Goal: Information Seeking & Learning: Learn about a topic

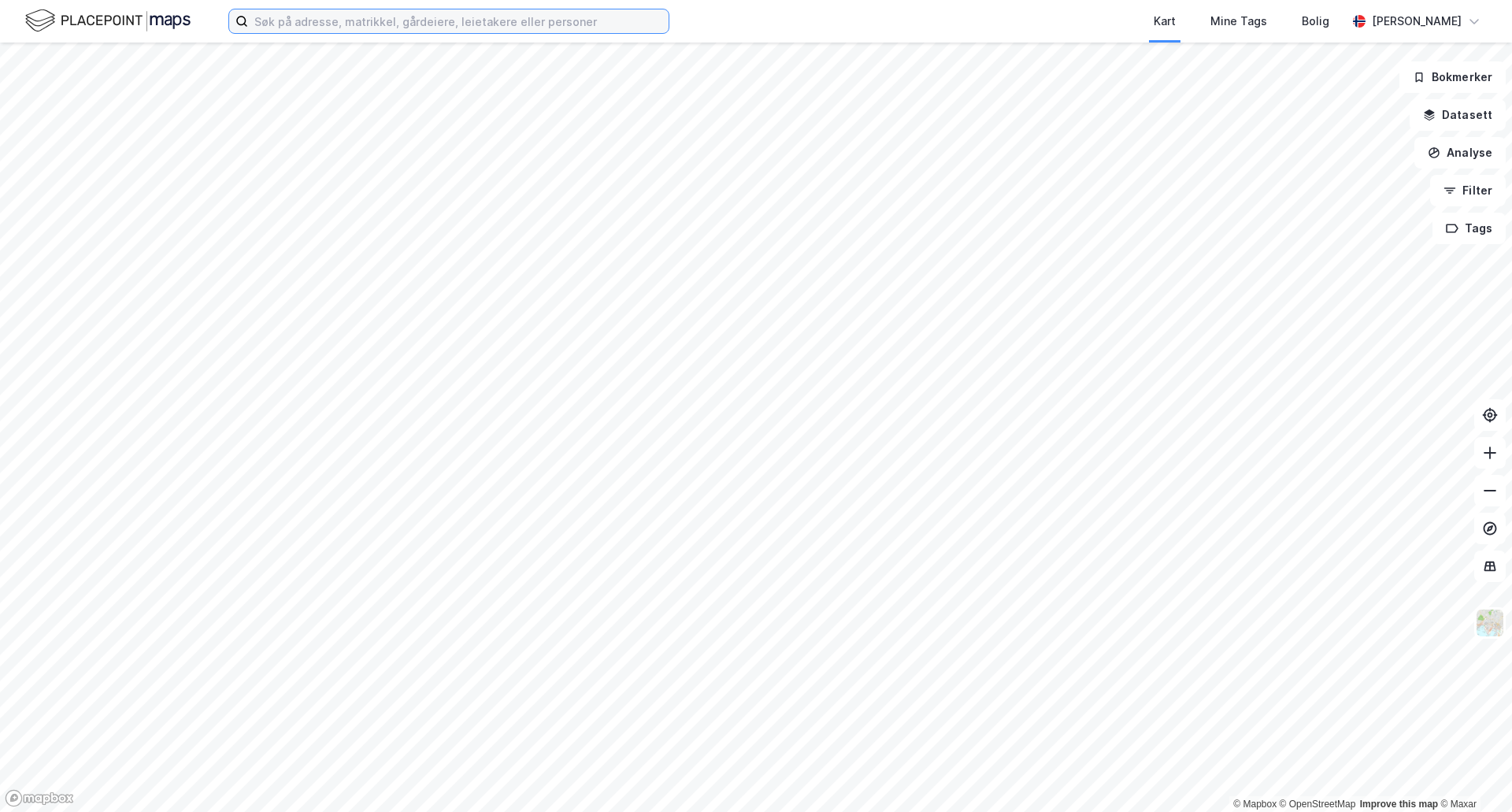
click at [314, 16] on input at bounding box center [458, 21] width 421 height 23
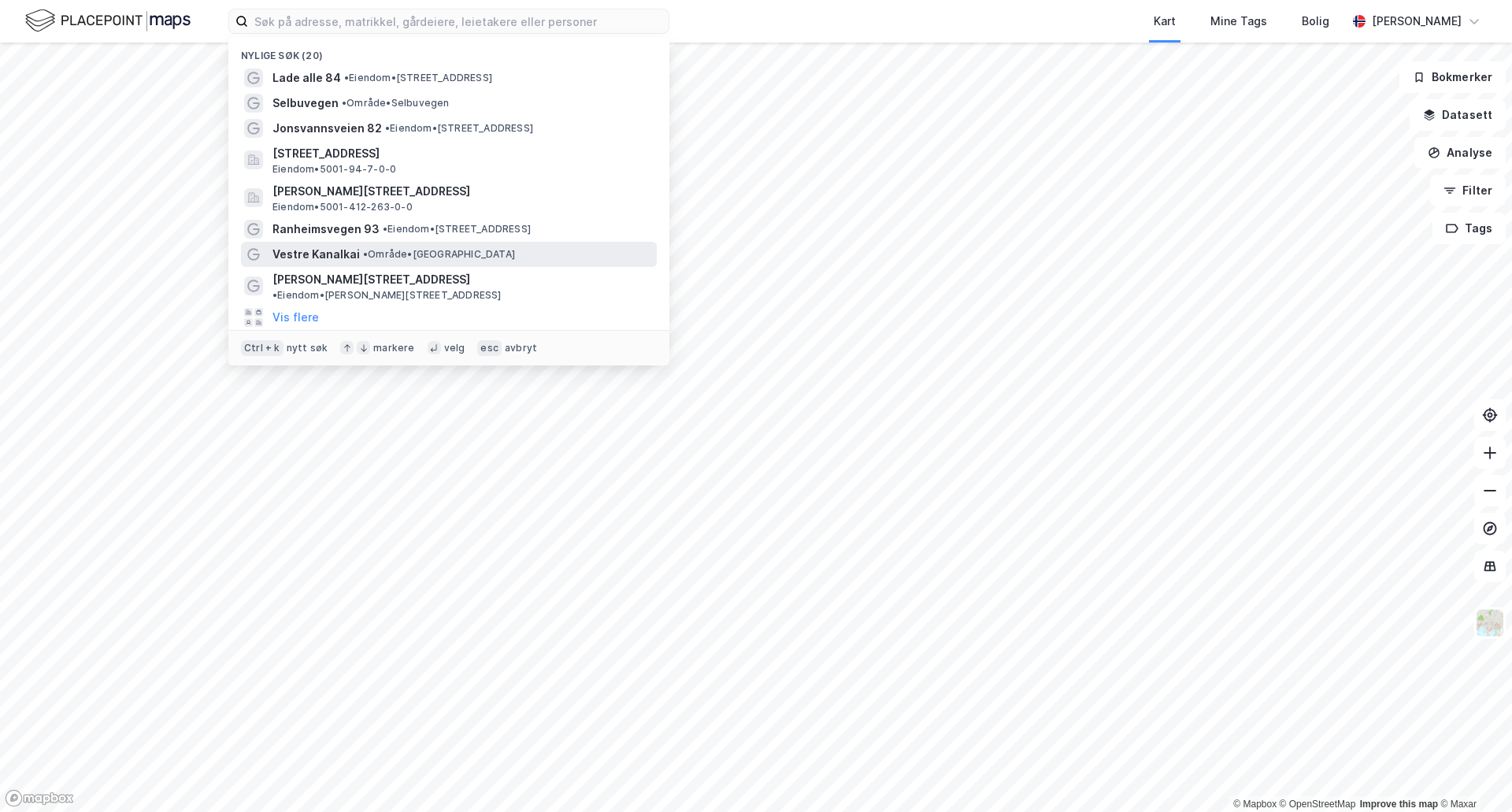
click at [325, 250] on span "Vestre Kanalkai" at bounding box center [316, 254] width 87 height 19
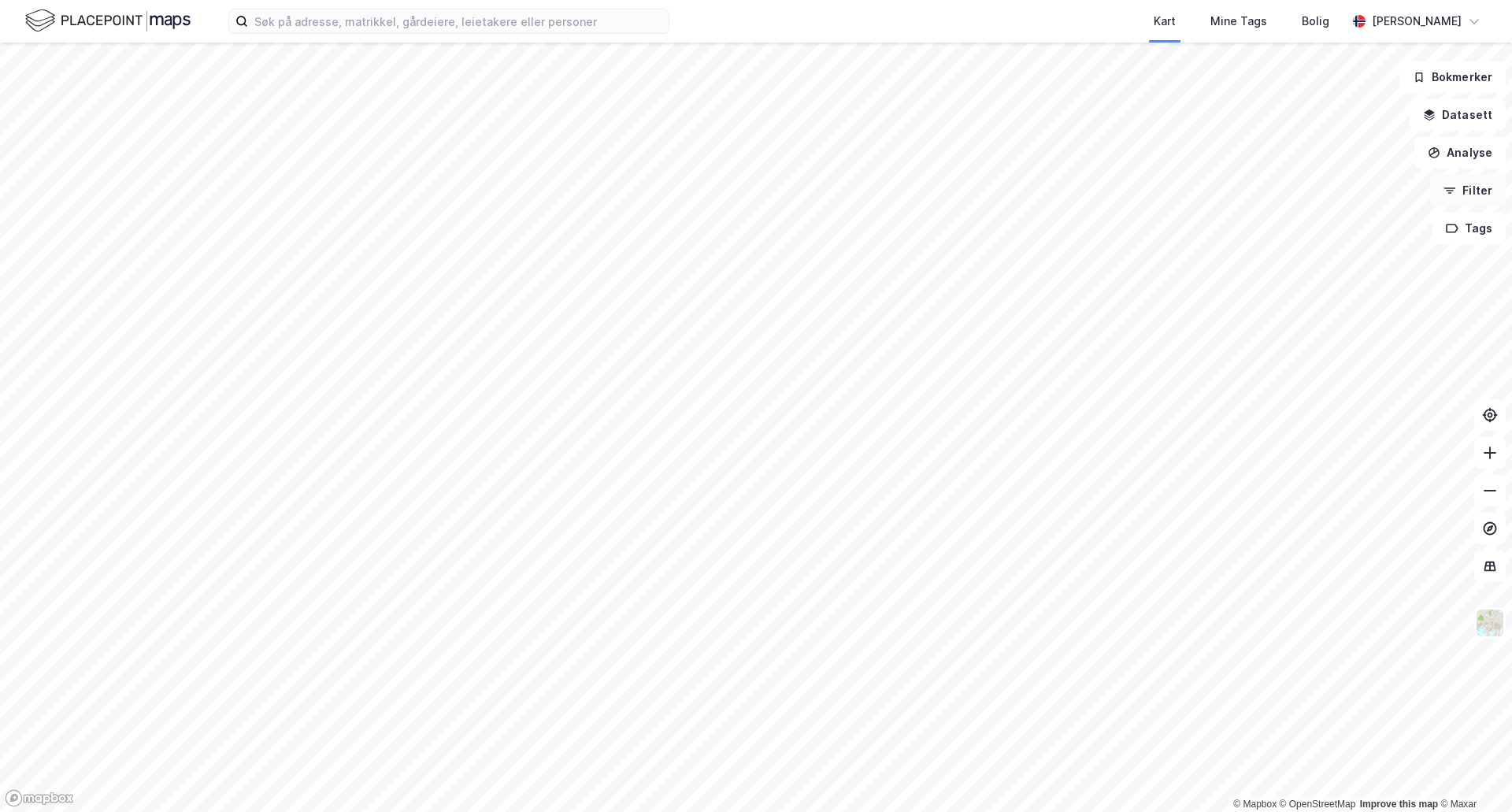
click at [1468, 187] on button "Filter" at bounding box center [1468, 190] width 76 height 32
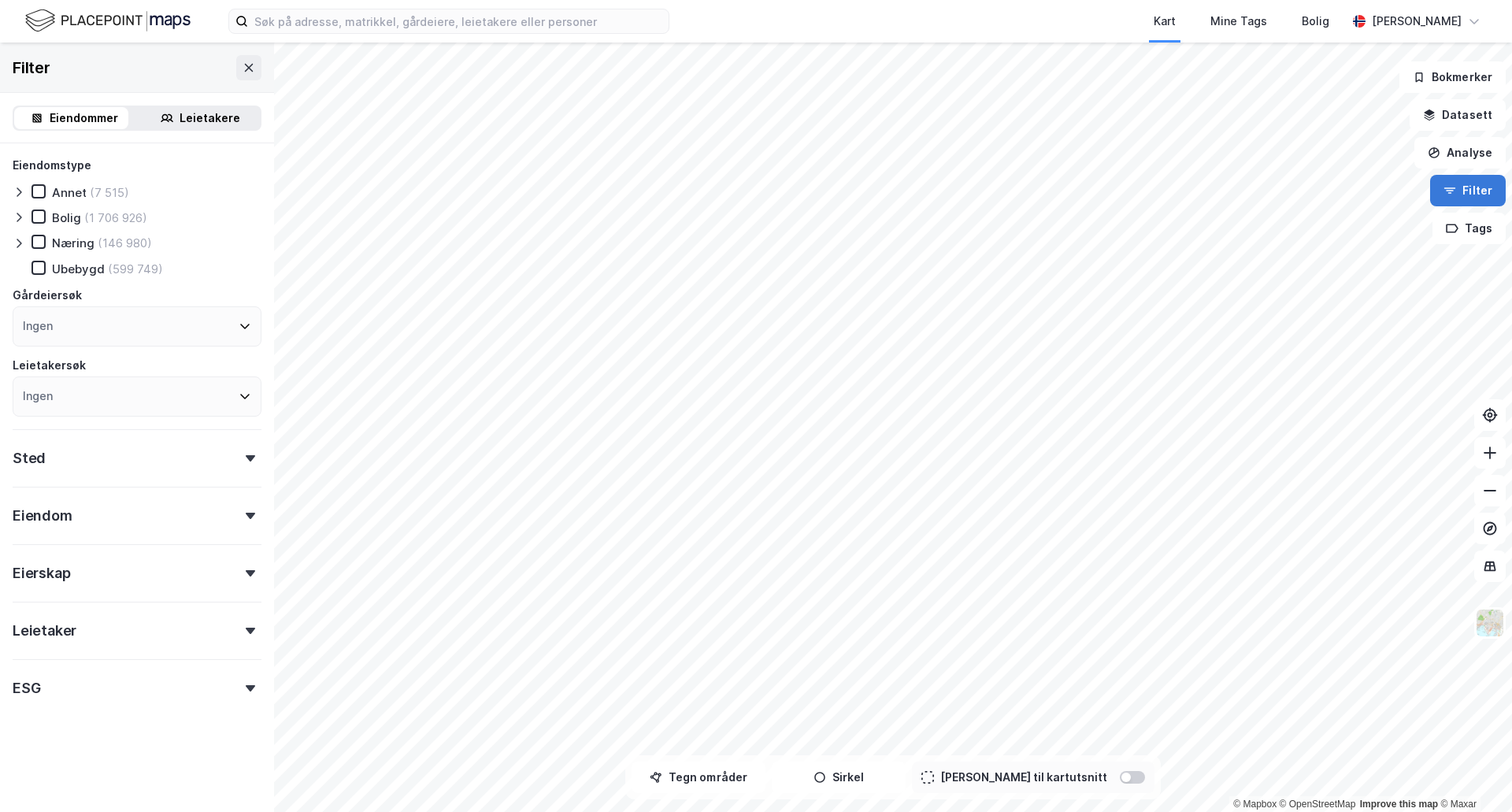
click at [1446, 187] on icon "button" at bounding box center [1451, 191] width 13 height 13
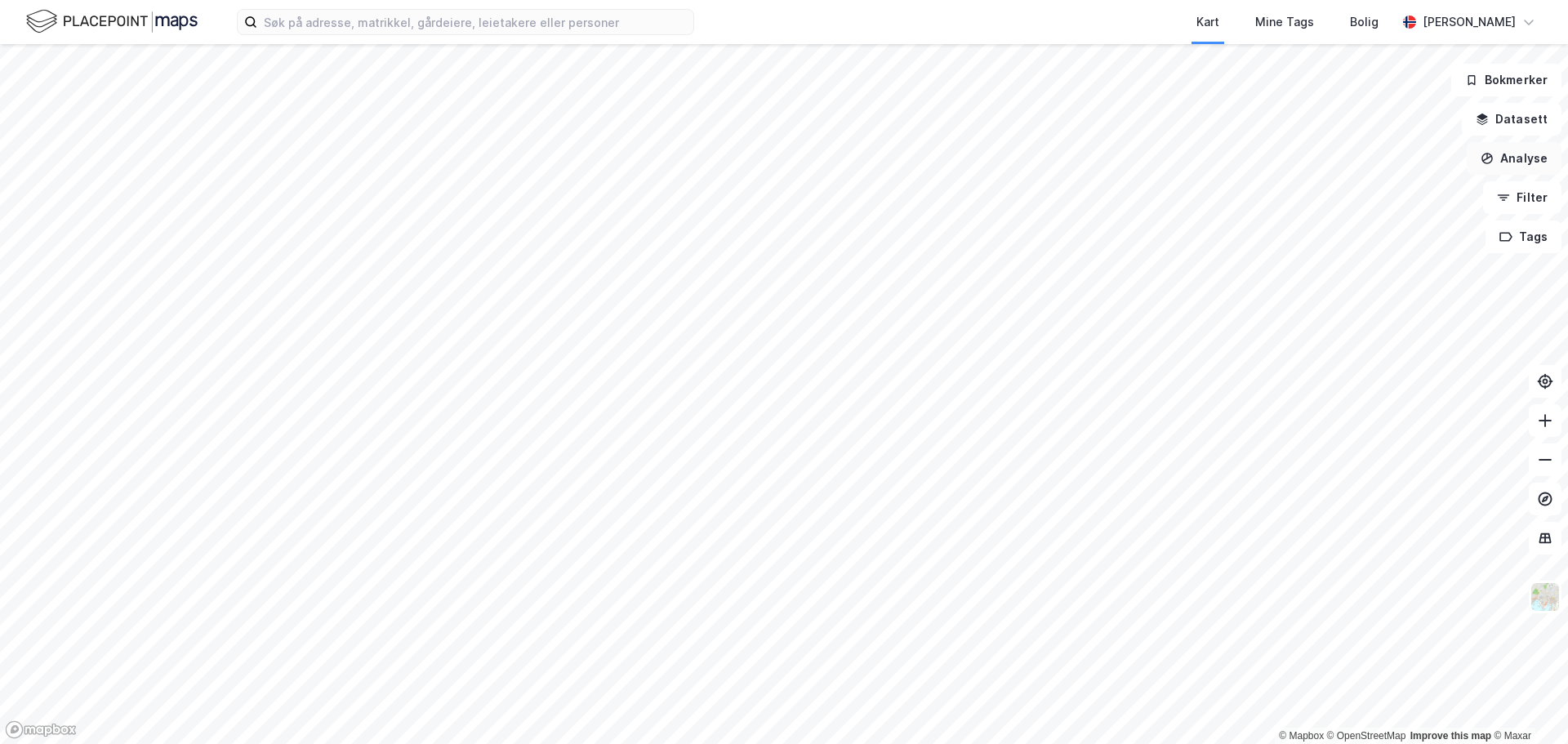
click at [1519, 155] on button "Analyse" at bounding box center [1514, 158] width 95 height 33
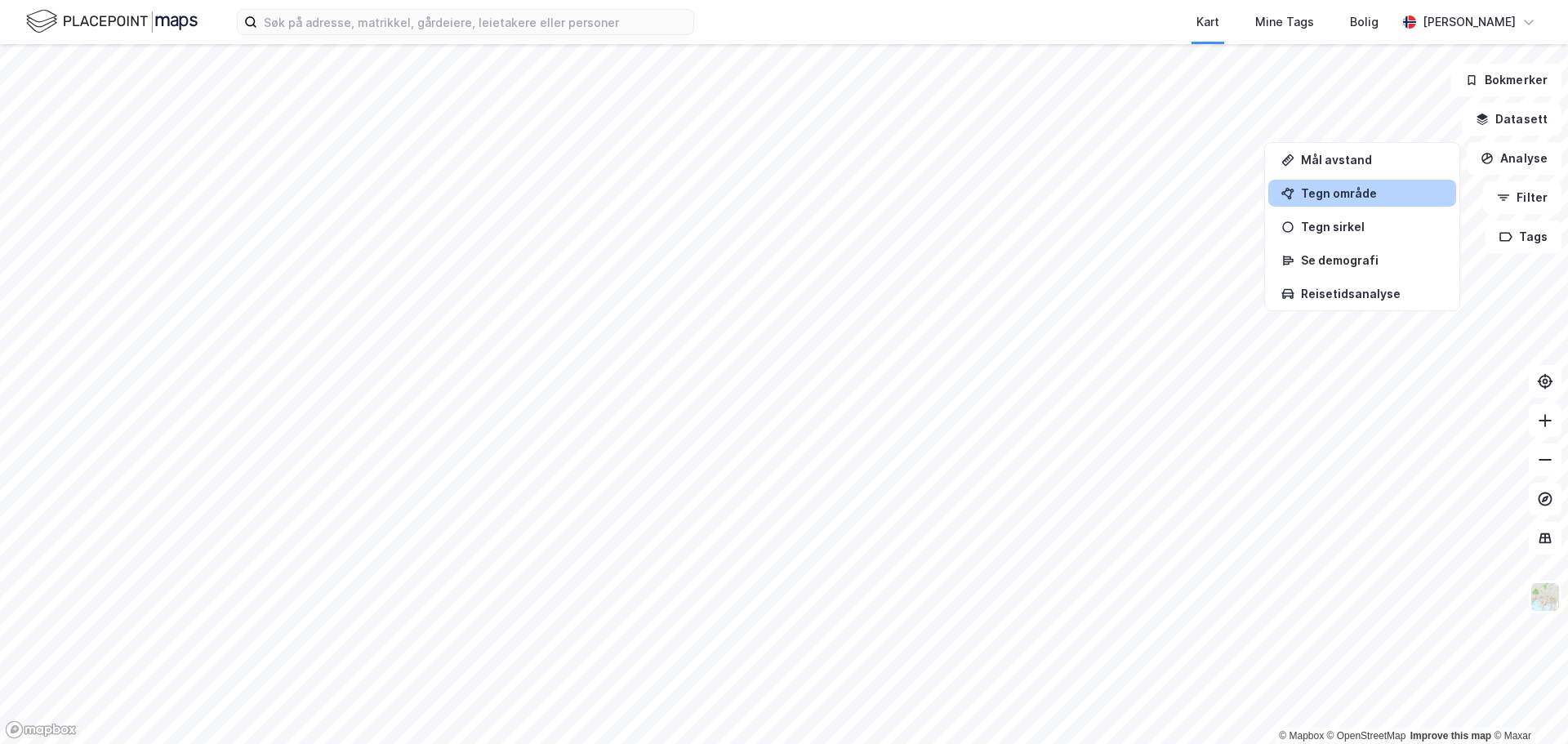
click at [1339, 194] on div "Tegn område" at bounding box center [1373, 193] width 142 height 14
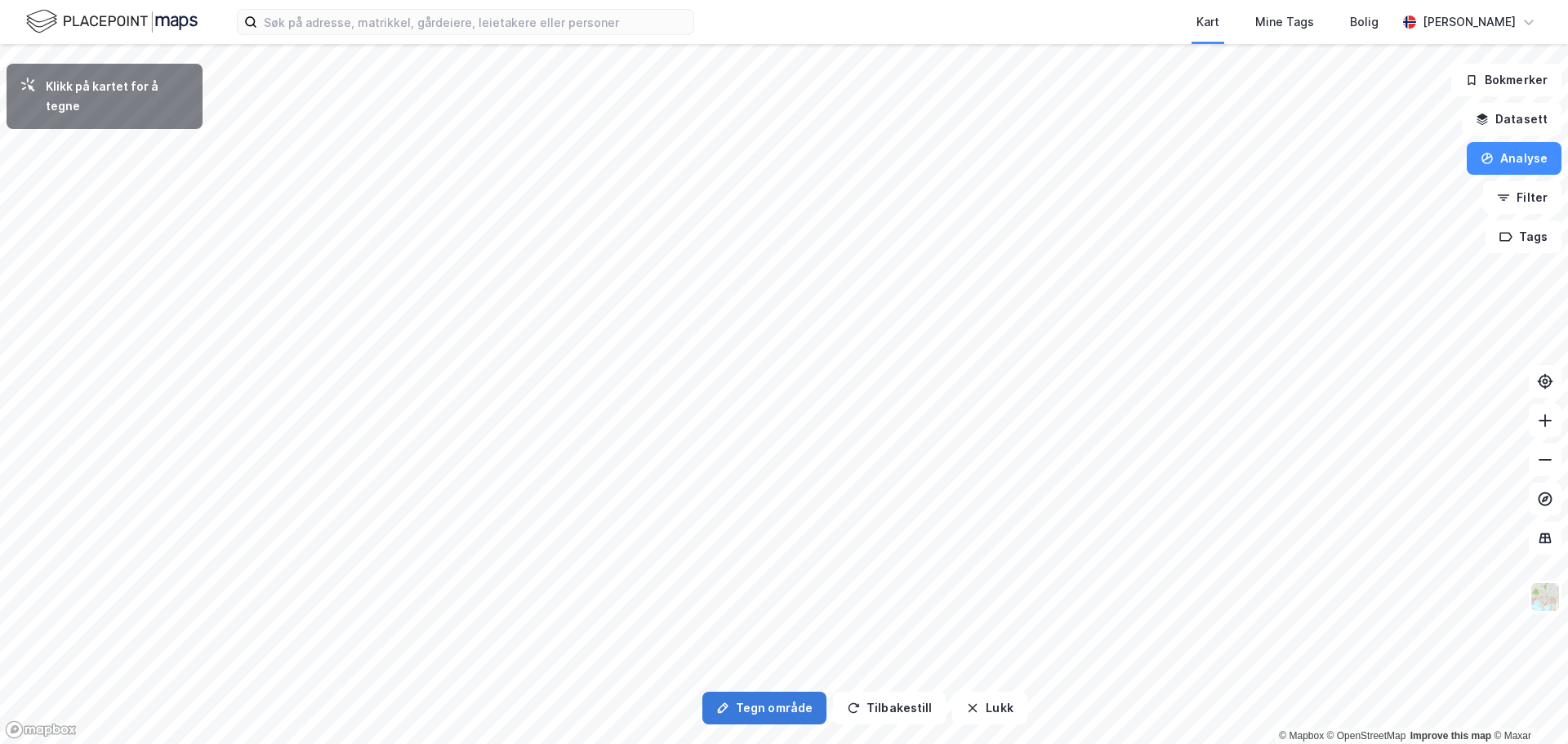
click at [760, 704] on button "Tegn område" at bounding box center [764, 708] width 124 height 33
drag, startPoint x: 393, startPoint y: 631, endPoint x: 447, endPoint y: 607, distance: 59.1
click at [447, 607] on div "14,4m" at bounding box center [437, 612] width 52 height 44
click at [1276, 75] on div "10,8m" at bounding box center [1270, 68] width 45 height 52
click at [1236, 165] on div "26,7m" at bounding box center [1236, 144] width 24 height 49
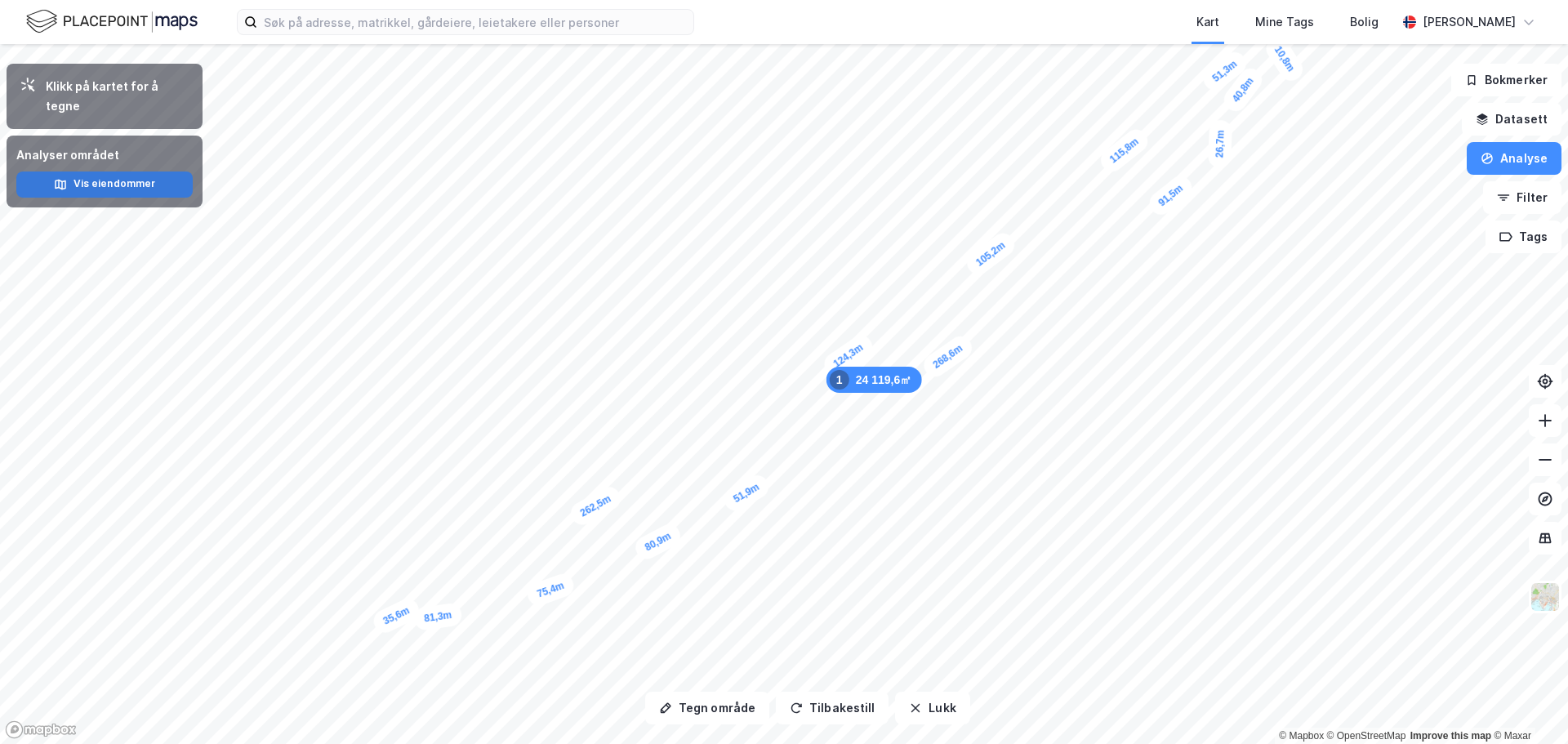
click at [109, 172] on button "Vis eiendommer" at bounding box center [104, 184] width 177 height 26
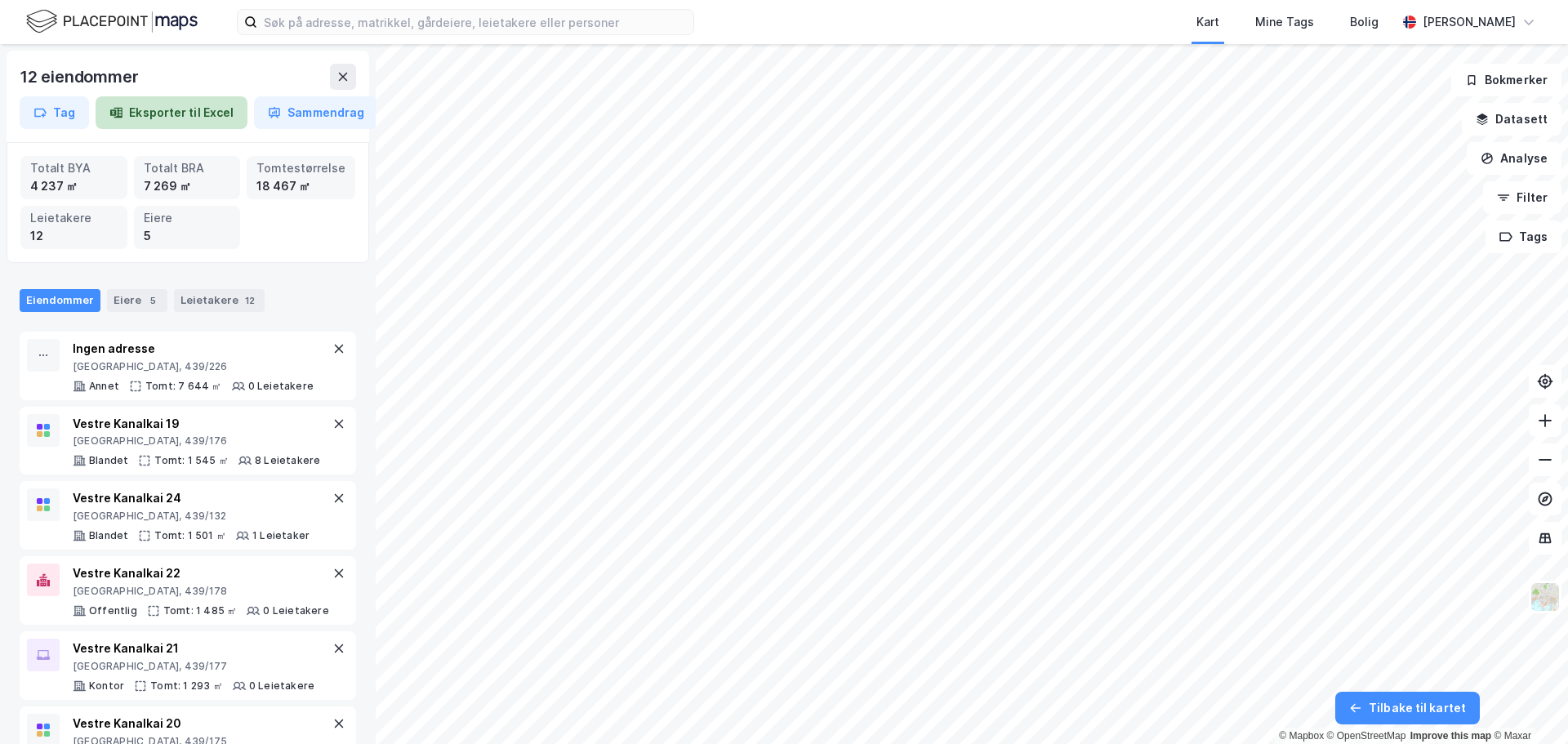
click at [161, 112] on button "Eksporter til Excel" at bounding box center [171, 112] width 152 height 33
click at [126, 363] on div "[GEOGRAPHIC_DATA], 439/226" at bounding box center [194, 367] width 241 height 13
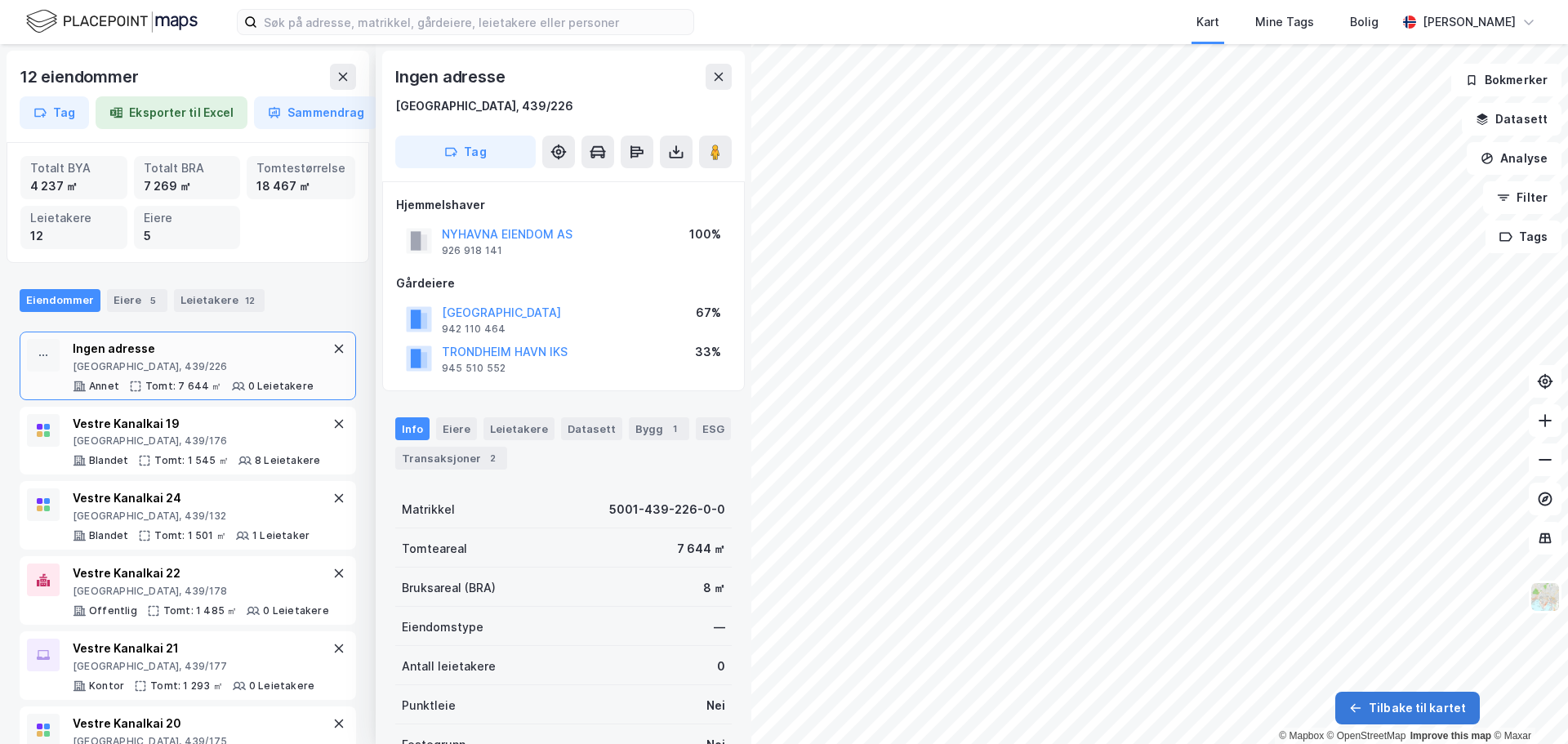
click at [1389, 702] on button "Tilbake til kartet" at bounding box center [1408, 708] width 145 height 33
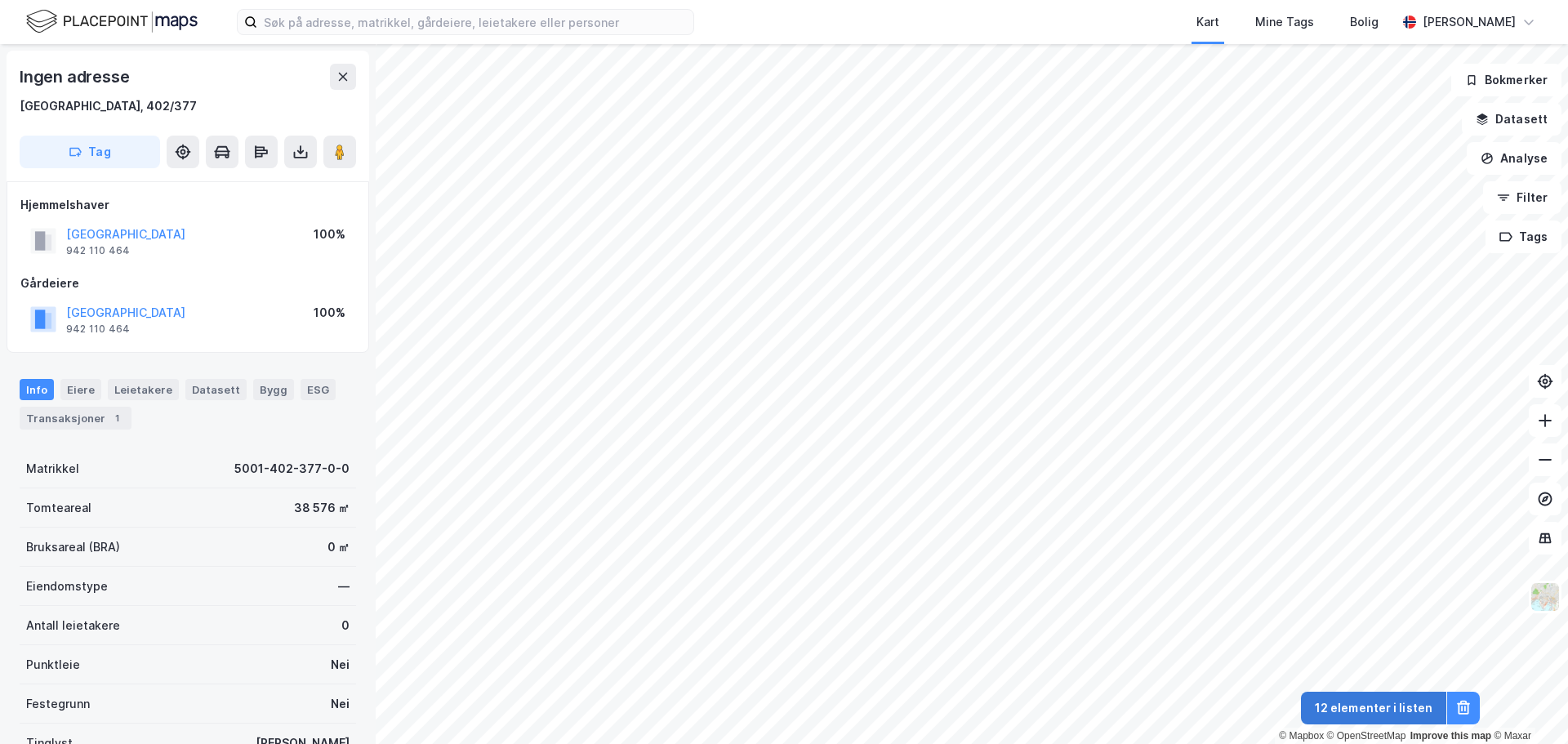
click at [1377, 700] on button "12 elementer i listen" at bounding box center [1374, 708] width 146 height 33
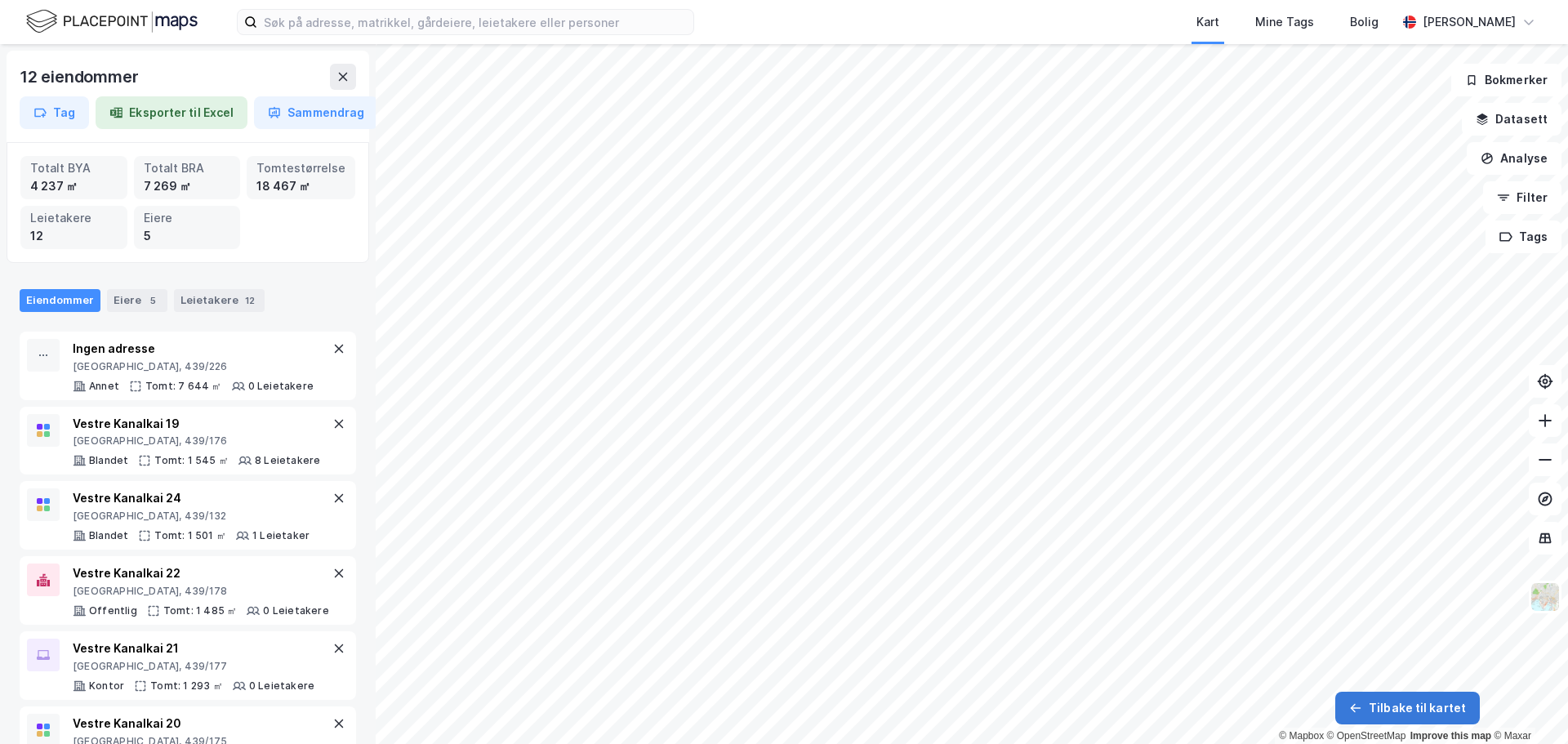
click at [1402, 710] on button "Tilbake til kartet" at bounding box center [1408, 708] width 145 height 33
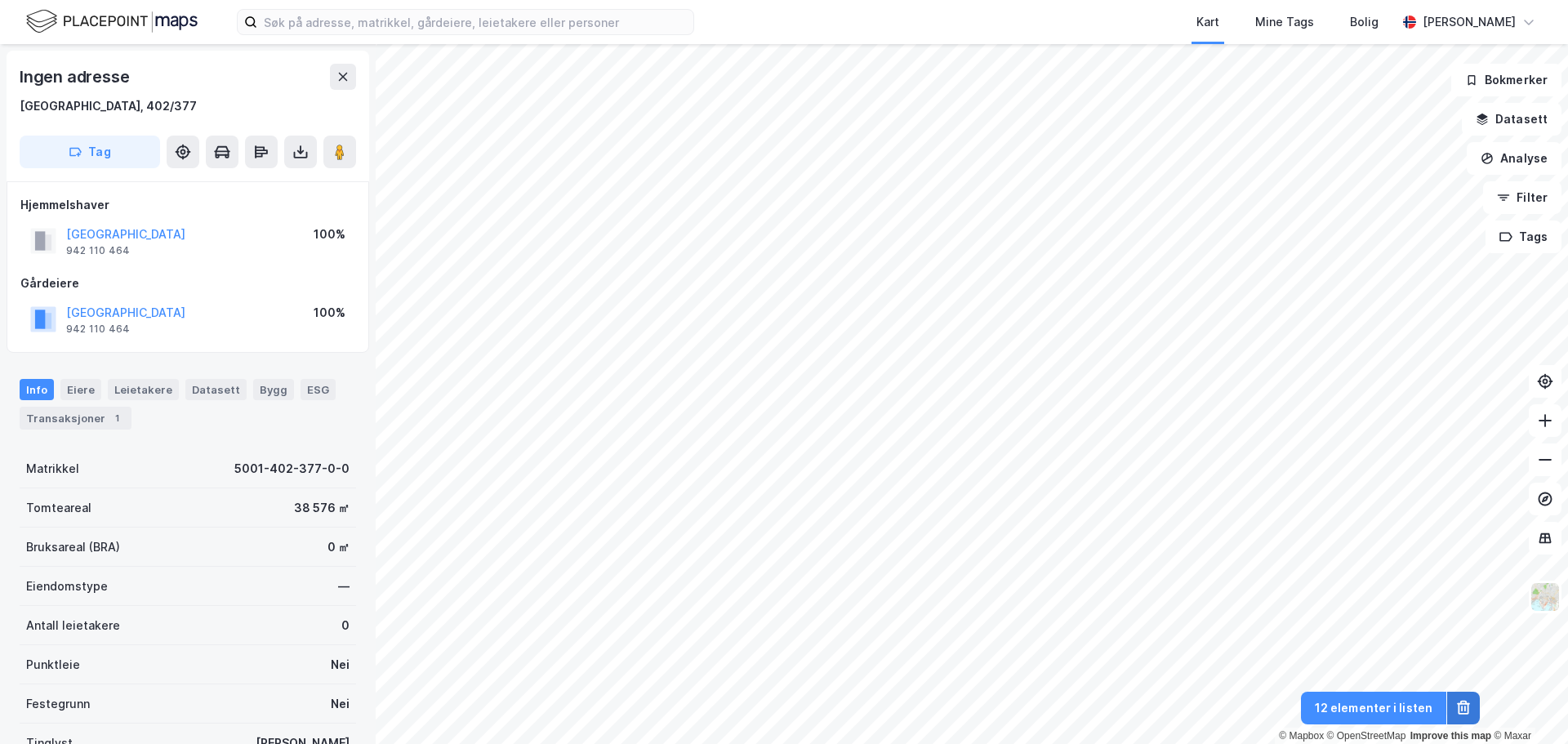
click at [1469, 708] on icon at bounding box center [1463, 709] width 11 height 12
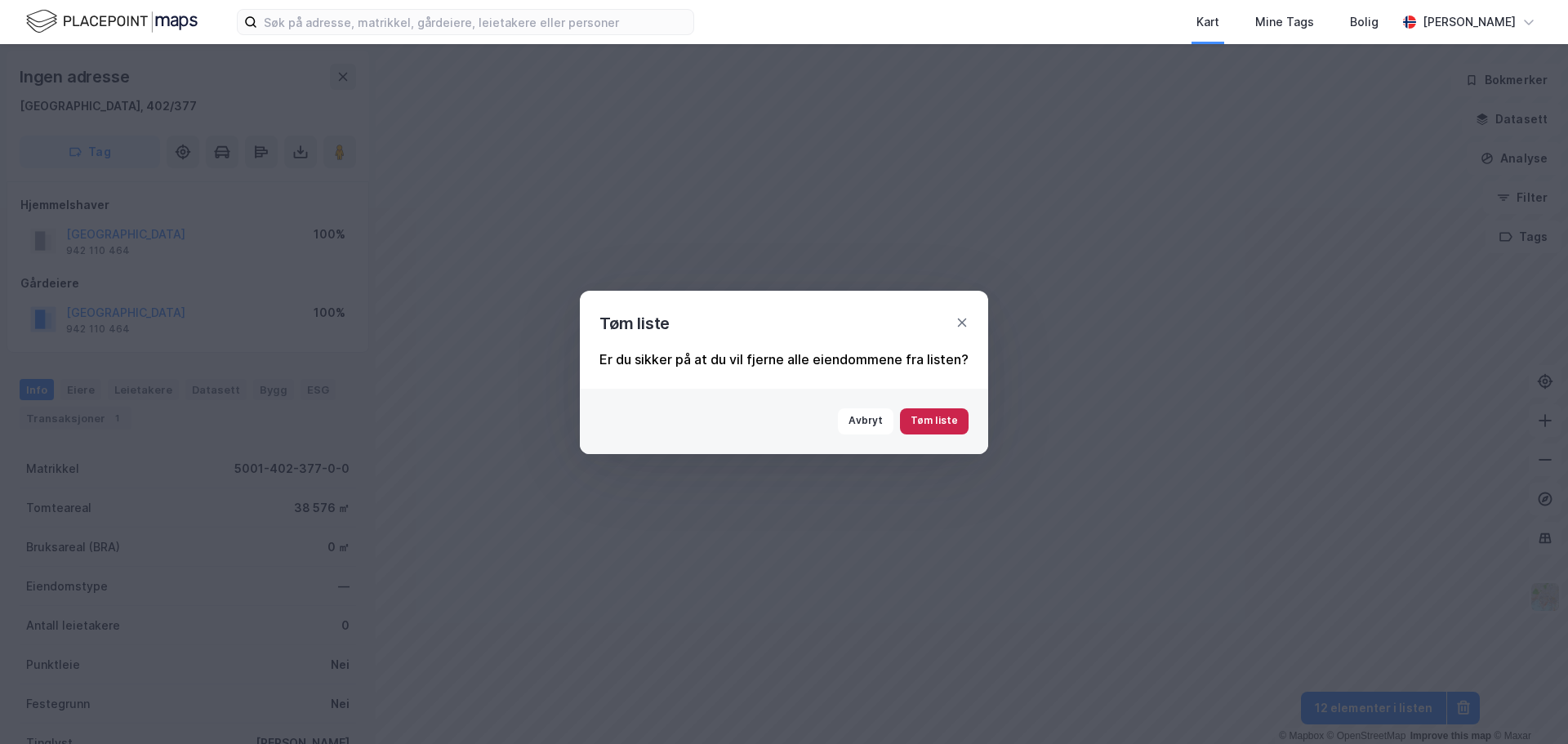
click at [927, 419] on button "Tøm liste" at bounding box center [934, 421] width 69 height 26
